Goal: Transaction & Acquisition: Download file/media

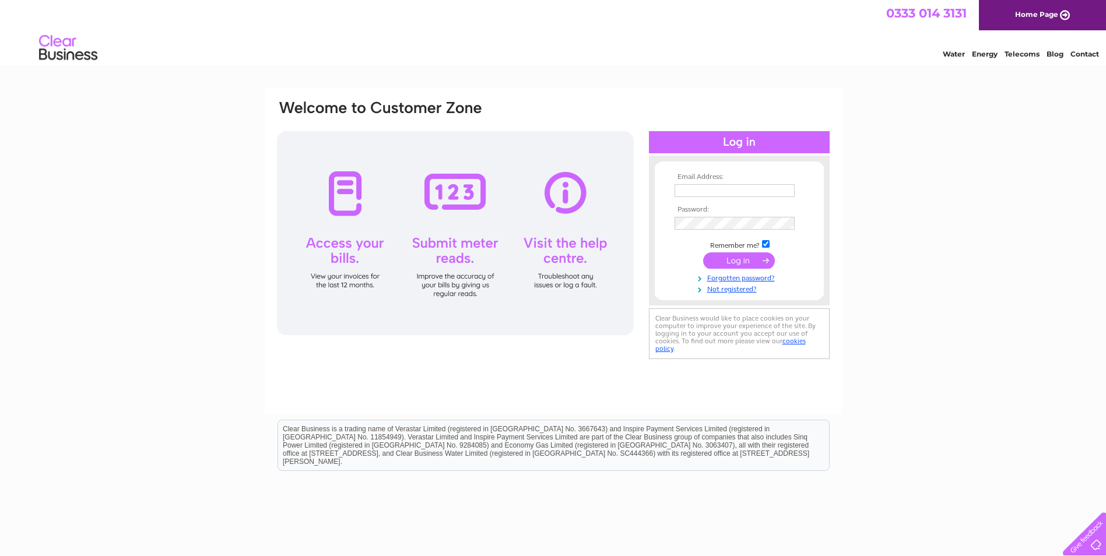
type input "[EMAIL_ADDRESS][DOMAIN_NAME]"
click at [740, 258] on input "submit" at bounding box center [739, 261] width 72 height 16
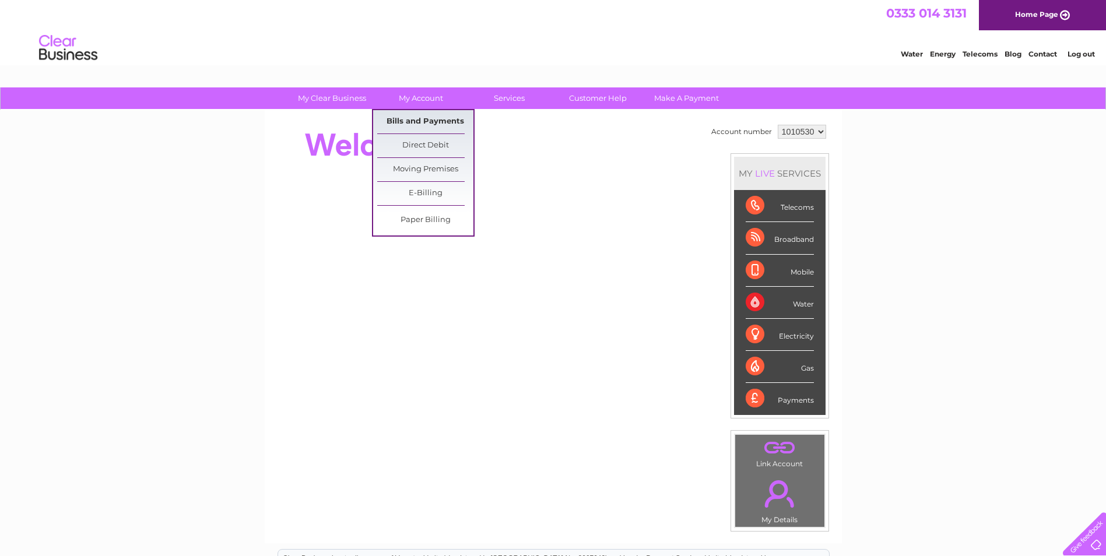
click at [425, 118] on link "Bills and Payments" at bounding box center [425, 121] width 96 height 23
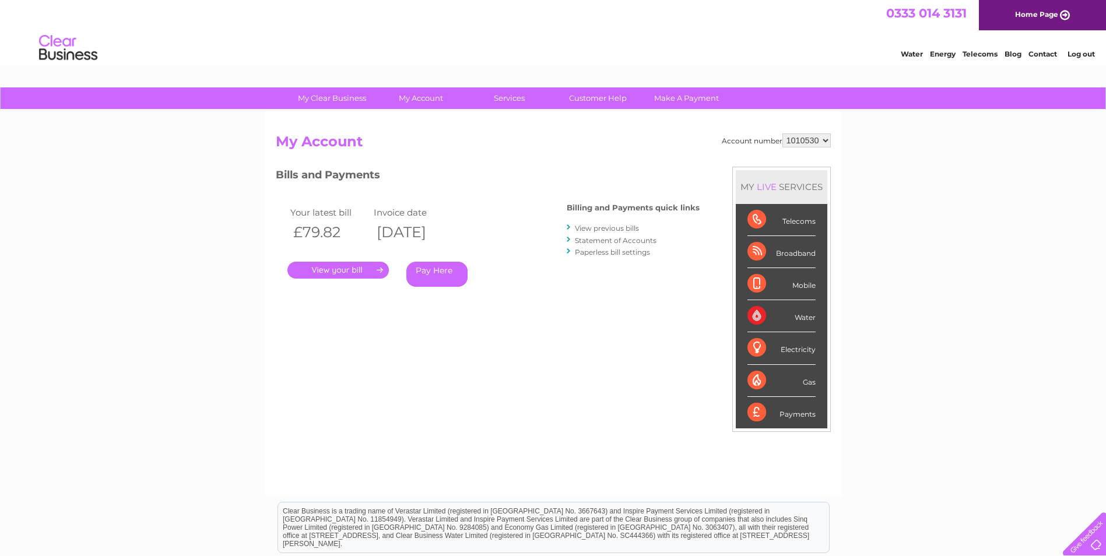
click at [346, 269] on link "." at bounding box center [337, 270] width 101 height 17
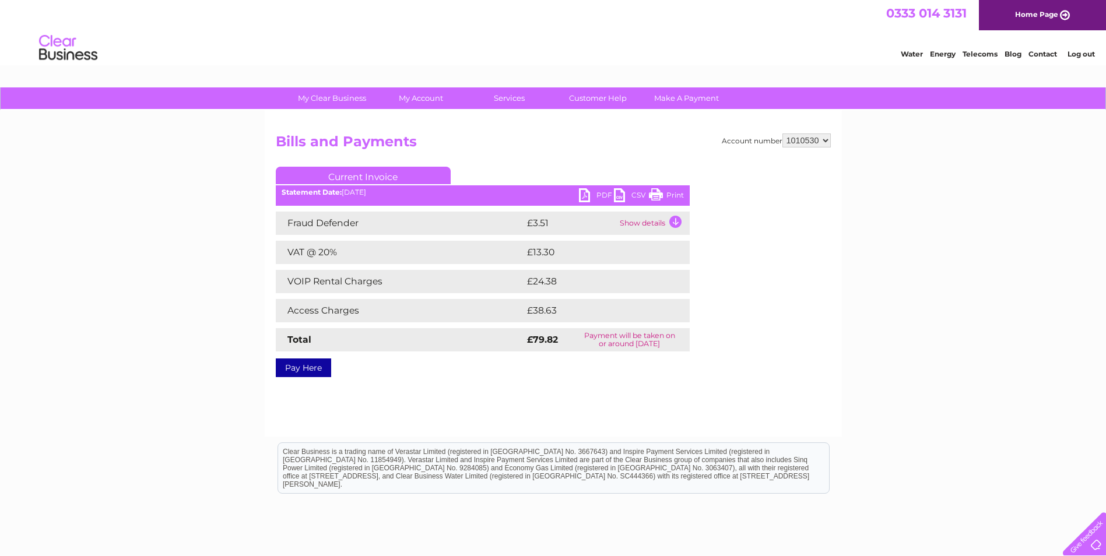
click at [579, 192] on link "PDF" at bounding box center [596, 196] width 35 height 17
